Goal: Task Accomplishment & Management: Manage account settings

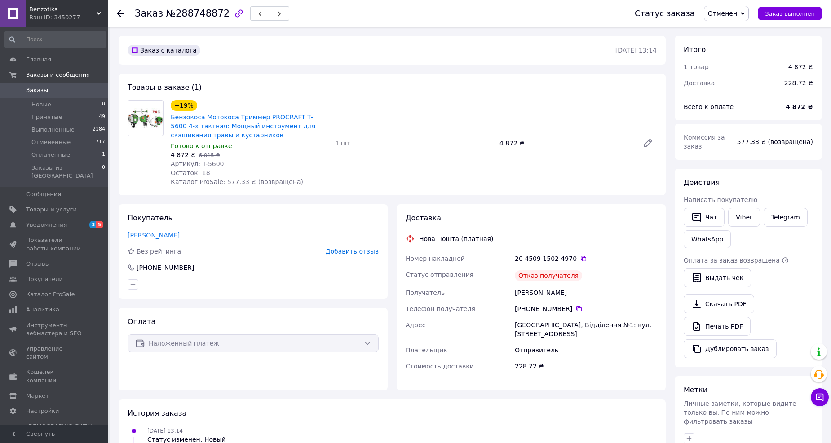
click at [53, 90] on span "Заказы" at bounding box center [54, 90] width 57 height 8
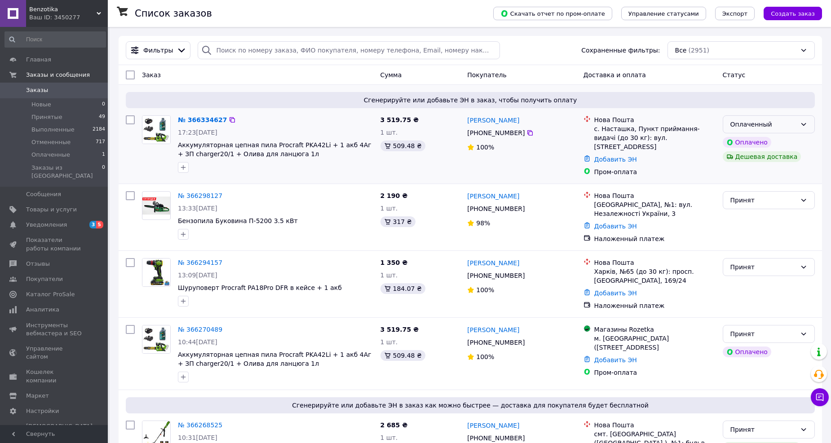
click at [770, 128] on div "Оплаченный" at bounding box center [763, 124] width 66 height 10
click at [757, 143] on li "Принят" at bounding box center [768, 144] width 91 height 16
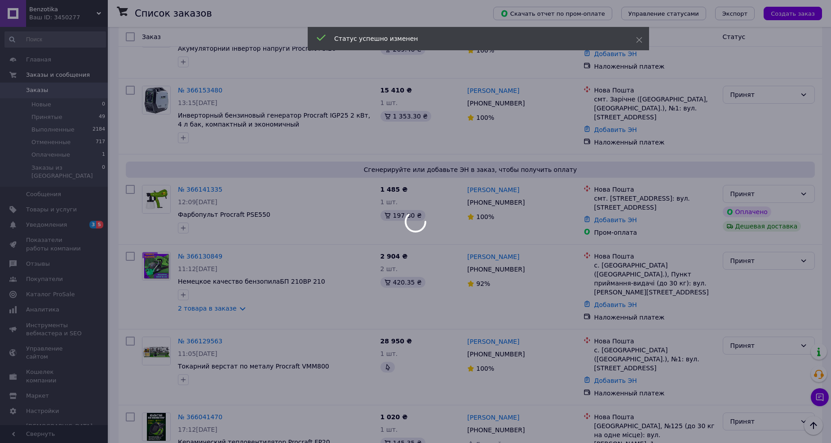
scroll to position [648, 0]
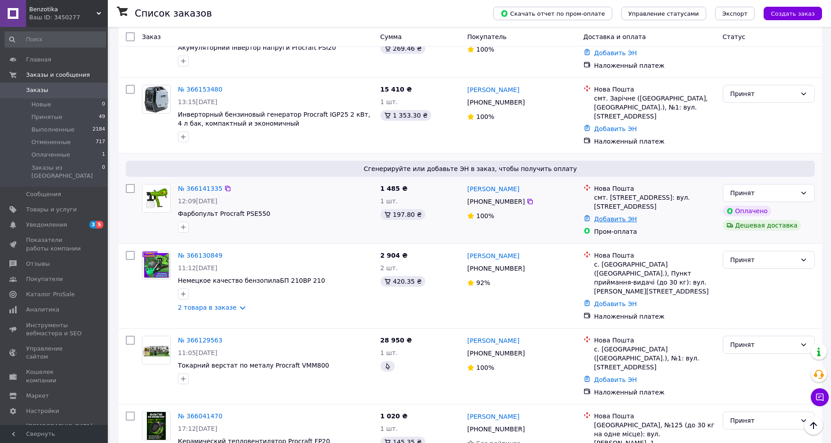
click at [604, 215] on link "Добавить ЭН" at bounding box center [615, 218] width 43 height 7
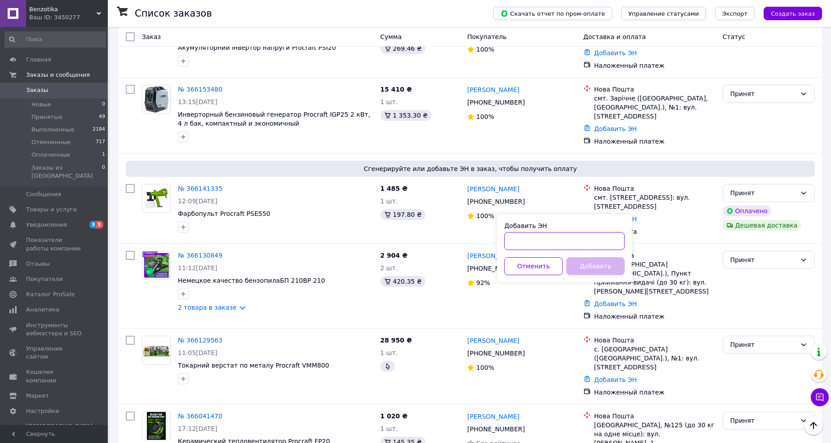
click at [563, 246] on input "Добавить ЭН" at bounding box center [564, 241] width 120 height 18
type input "20451268580901"
click at [589, 266] on button "Добавить" at bounding box center [595, 266] width 58 height 18
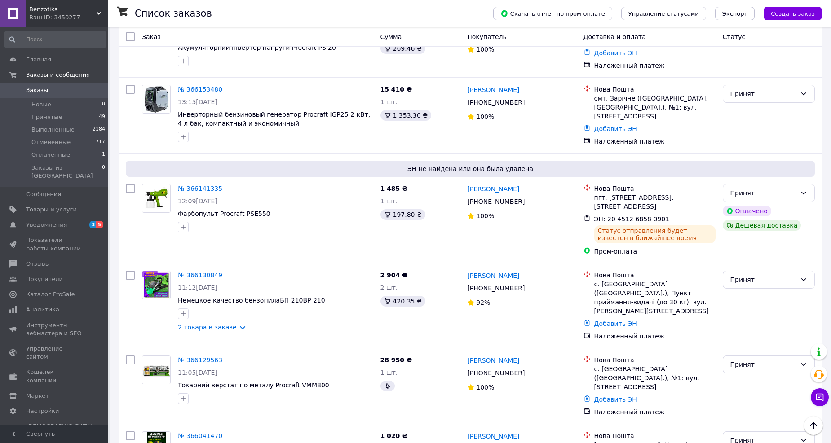
click at [55, 92] on span "Заказы" at bounding box center [54, 90] width 57 height 8
click at [57, 222] on link "Уведомления 3 5" at bounding box center [55, 224] width 110 height 15
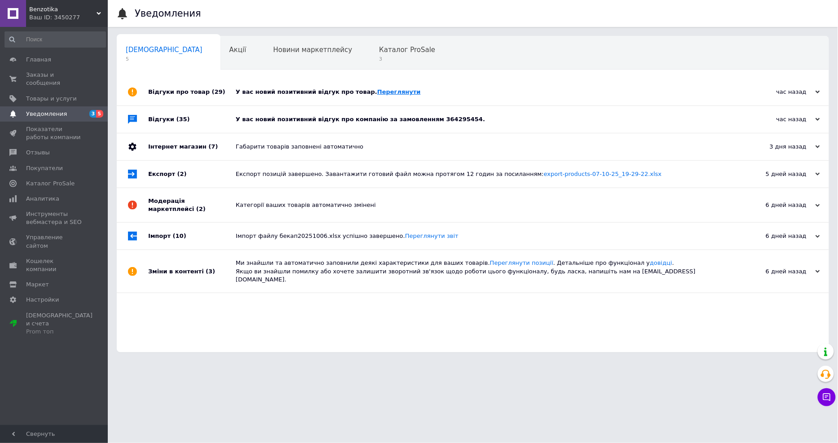
click at [377, 95] on link "Переглянути" at bounding box center [399, 91] width 44 height 7
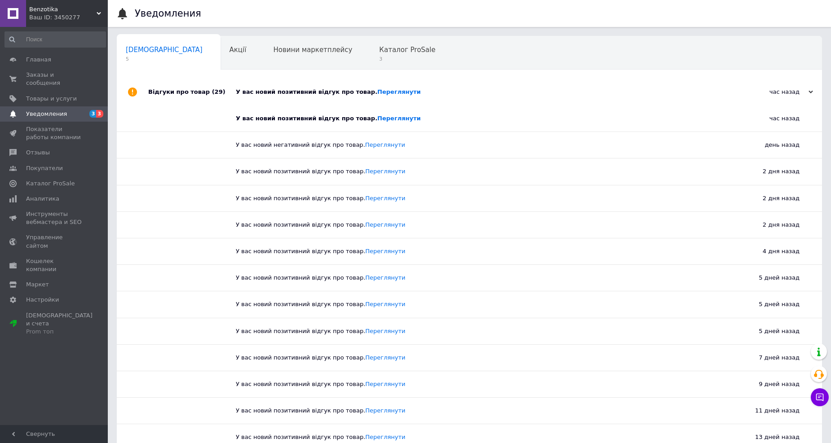
click at [45, 110] on span "Уведомления" at bounding box center [46, 114] width 41 height 8
click at [59, 72] on span "Заказы и сообщения" at bounding box center [54, 79] width 57 height 16
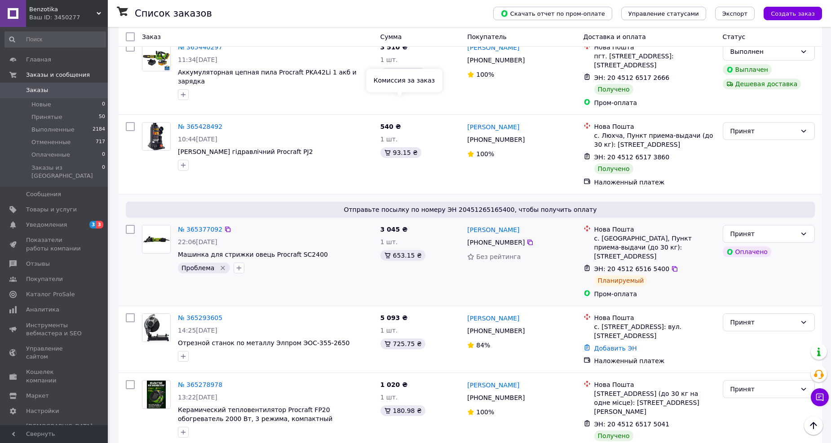
scroll to position [3342, 0]
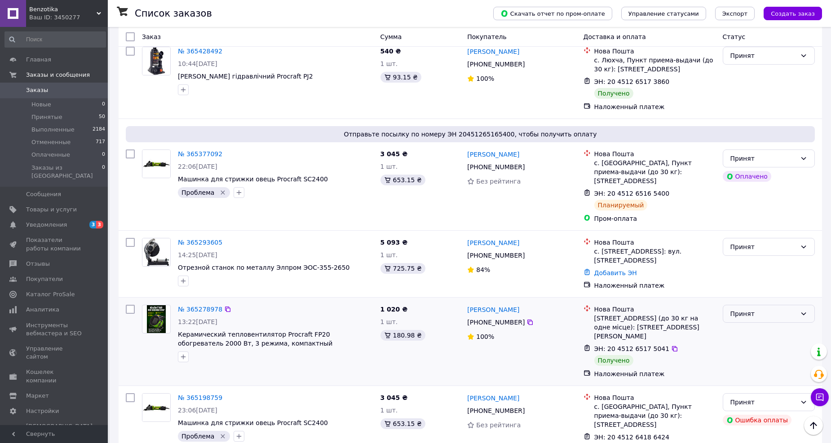
click at [748, 309] on div "Принят" at bounding box center [763, 314] width 66 height 10
click at [744, 167] on li "Выполнен" at bounding box center [768, 168] width 91 height 16
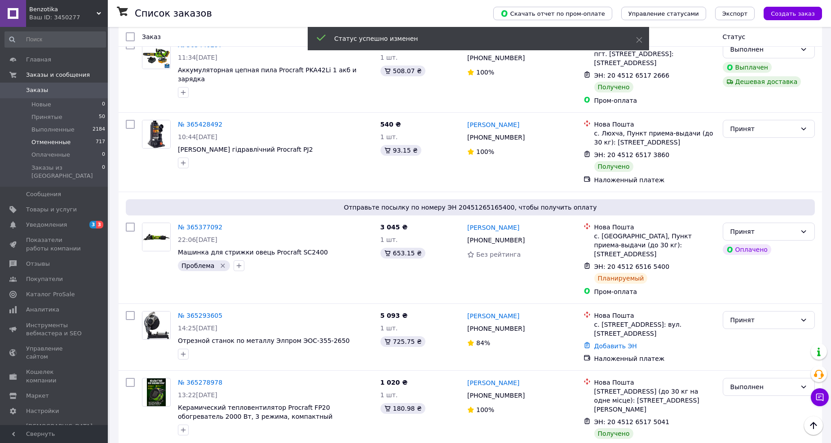
scroll to position [3442, 0]
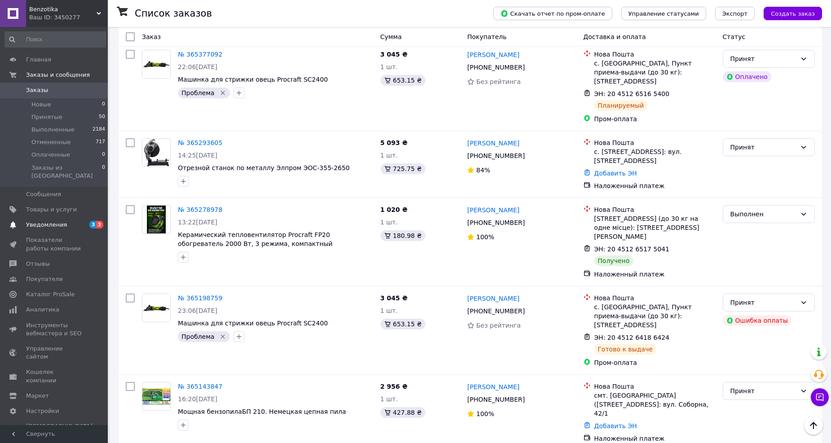
click at [60, 221] on span "Уведомления" at bounding box center [46, 225] width 41 height 8
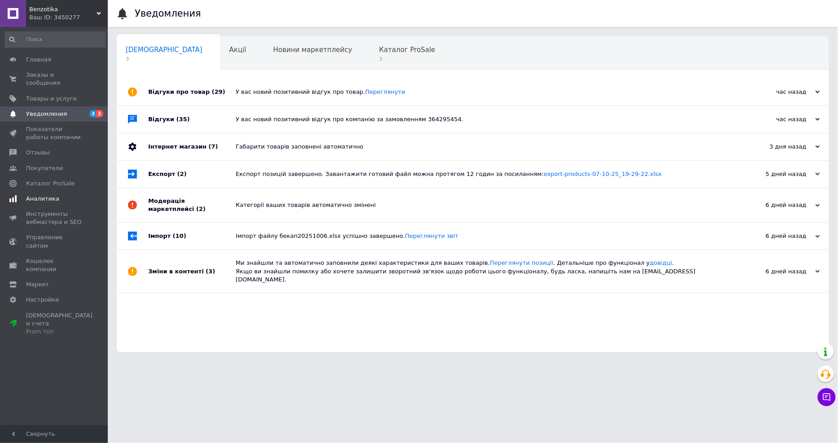
click at [48, 195] on span "Аналитика" at bounding box center [42, 199] width 33 height 8
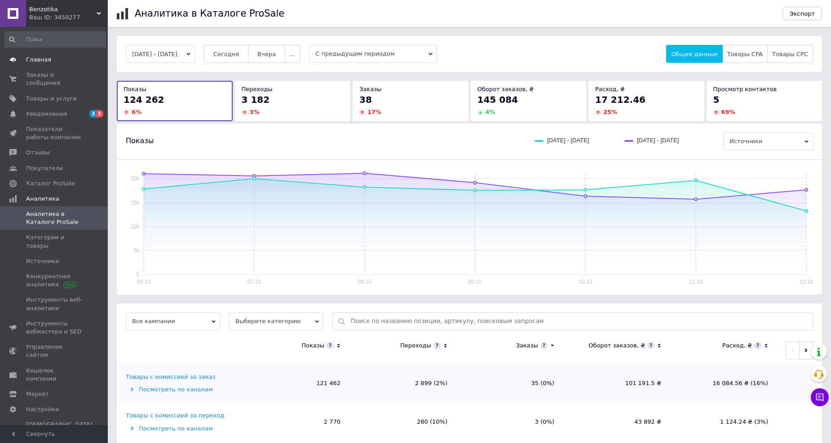
click at [57, 60] on span "Главная" at bounding box center [54, 60] width 57 height 8
